Goal: Information Seeking & Learning: Learn about a topic

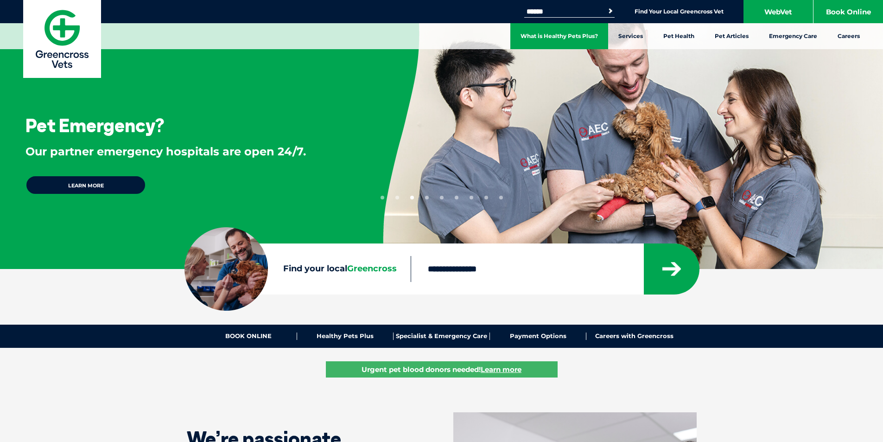
click at [583, 38] on link "What is Healthy Pets Plus?" at bounding box center [560, 36] width 98 height 26
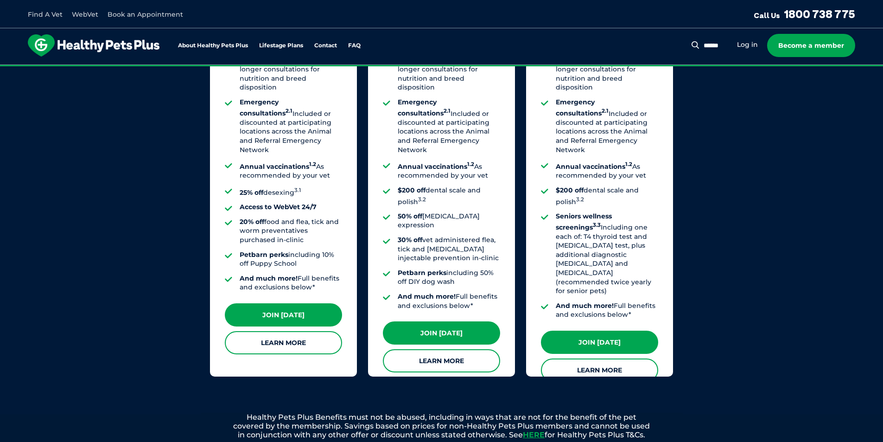
scroll to position [510, 0]
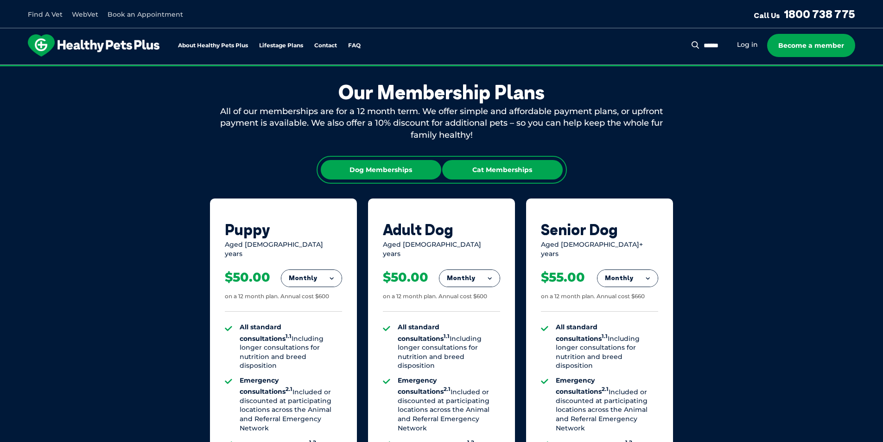
click at [496, 174] on div "Cat Memberships" at bounding box center [502, 169] width 121 height 19
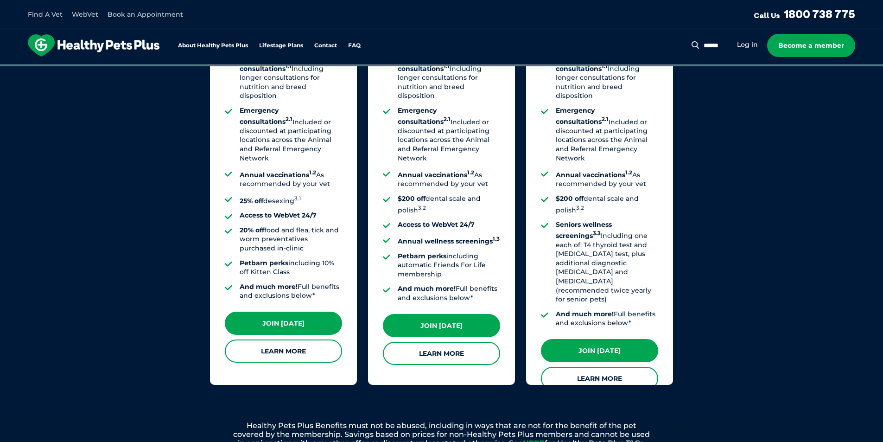
scroll to position [788, 0]
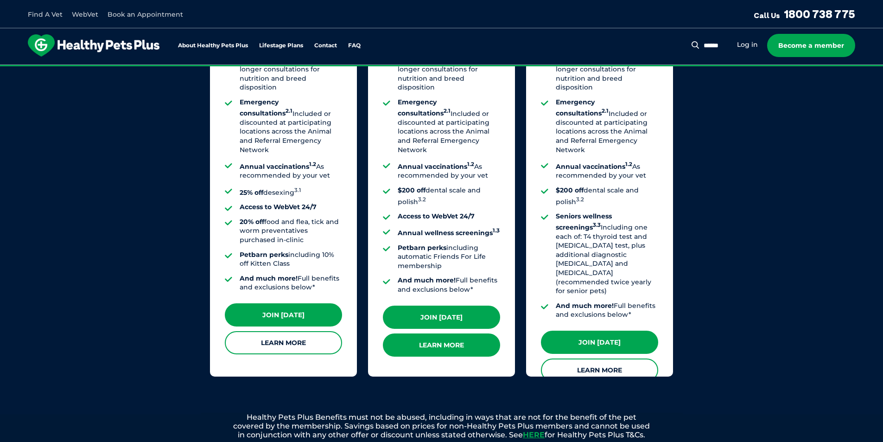
click at [434, 335] on link "Learn More" at bounding box center [441, 344] width 117 height 23
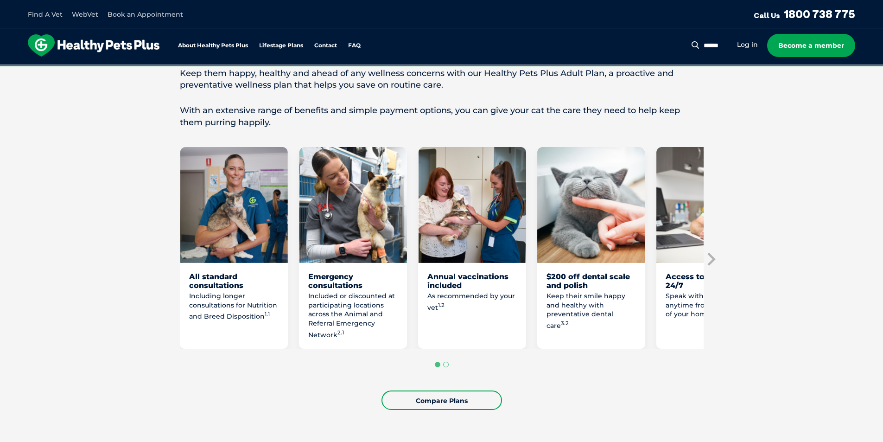
scroll to position [417, 0]
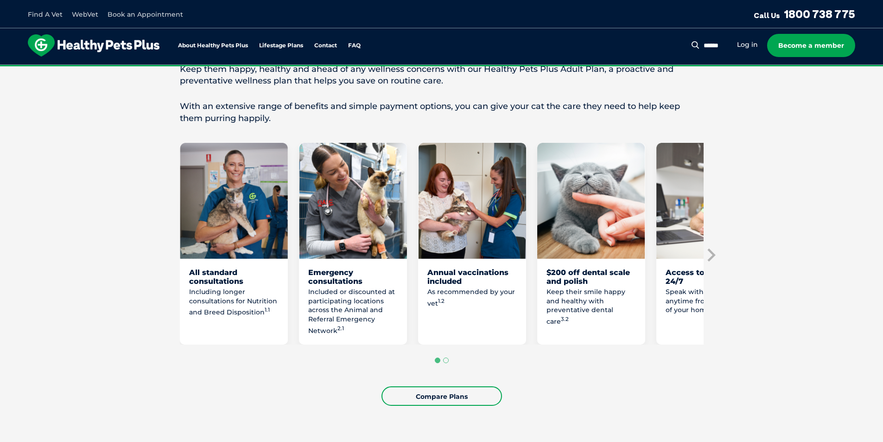
click at [349, 286] on div "Emergency consultations" at bounding box center [352, 277] width 89 height 18
click at [335, 313] on p "Included or discounted at participating locations across the Animal and Referra…" at bounding box center [352, 311] width 89 height 48
click at [322, 330] on p "Included or discounted at participating locations across the Animal and Referra…" at bounding box center [352, 311] width 89 height 48
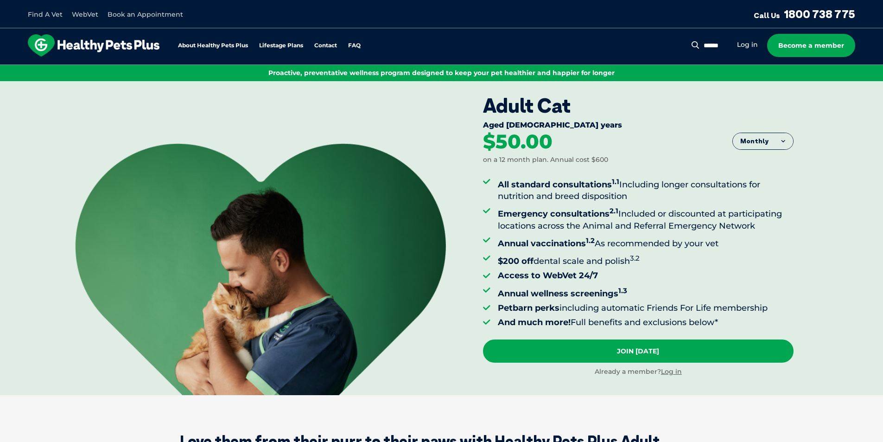
scroll to position [0, 0]
